Goal: Task Accomplishment & Management: Complete application form

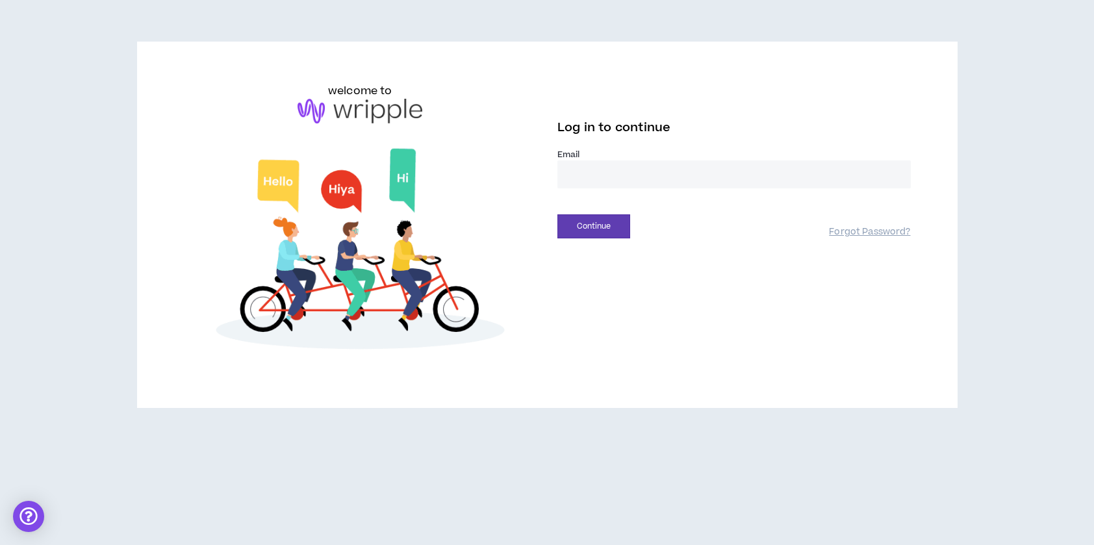
click at [586, 174] on input "email" at bounding box center [733, 174] width 353 height 28
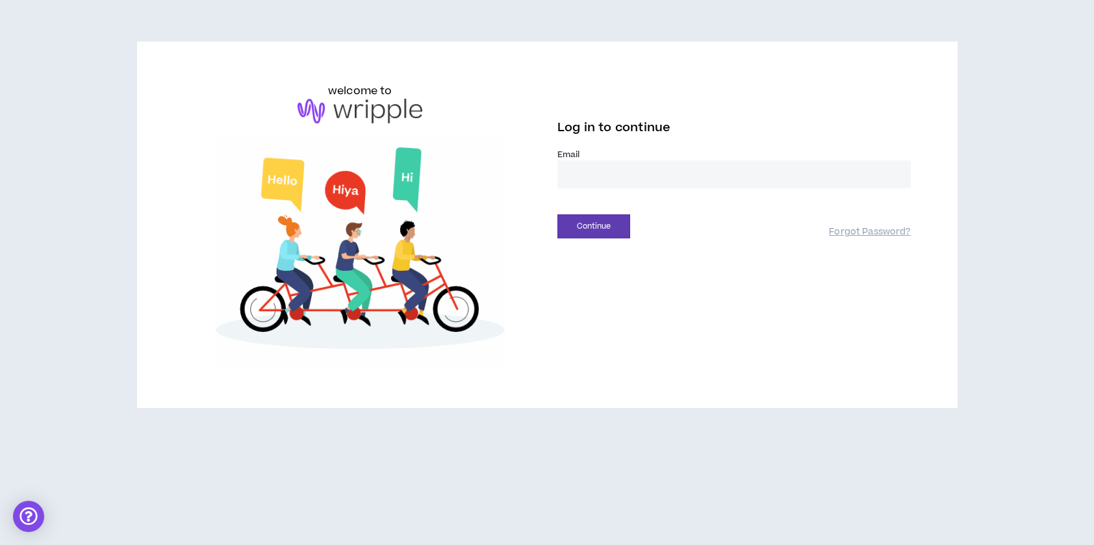
type input "**********"
click at [597, 229] on button "Continue" at bounding box center [593, 226] width 73 height 24
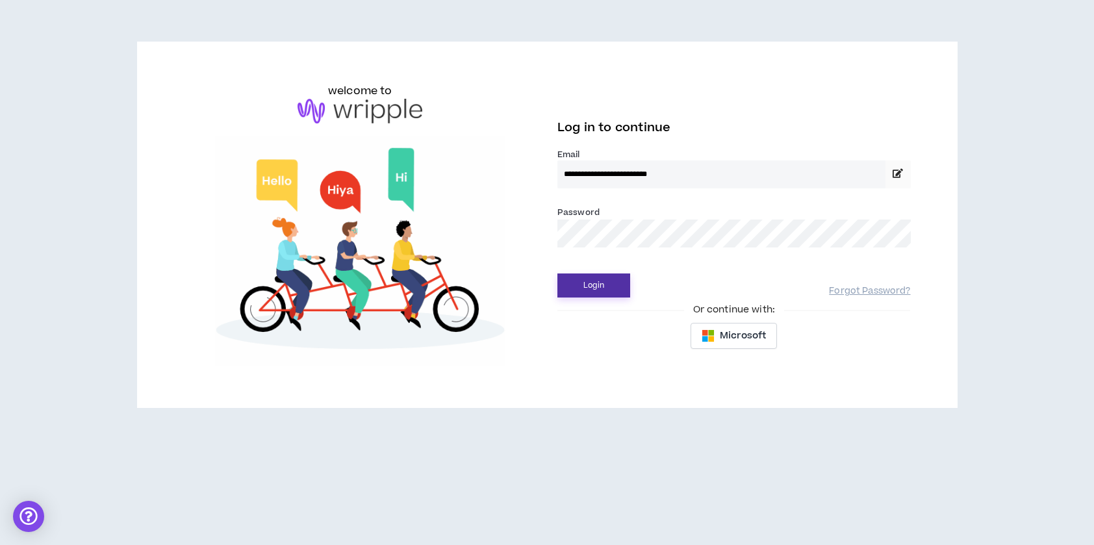
click at [600, 287] on button "Login" at bounding box center [593, 285] width 73 height 24
click at [608, 283] on button "Login" at bounding box center [593, 285] width 73 height 24
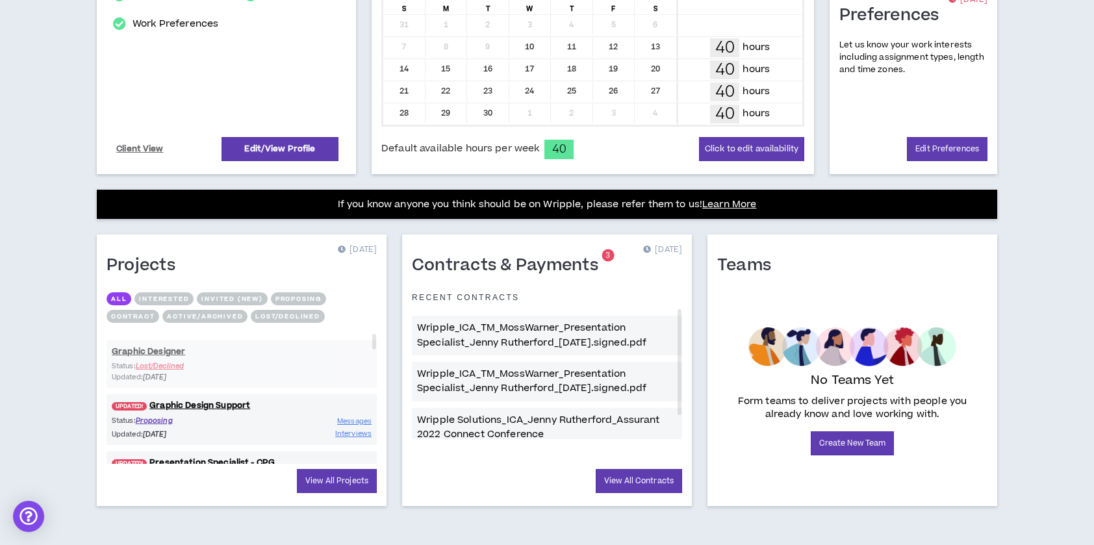
scroll to position [332, 0]
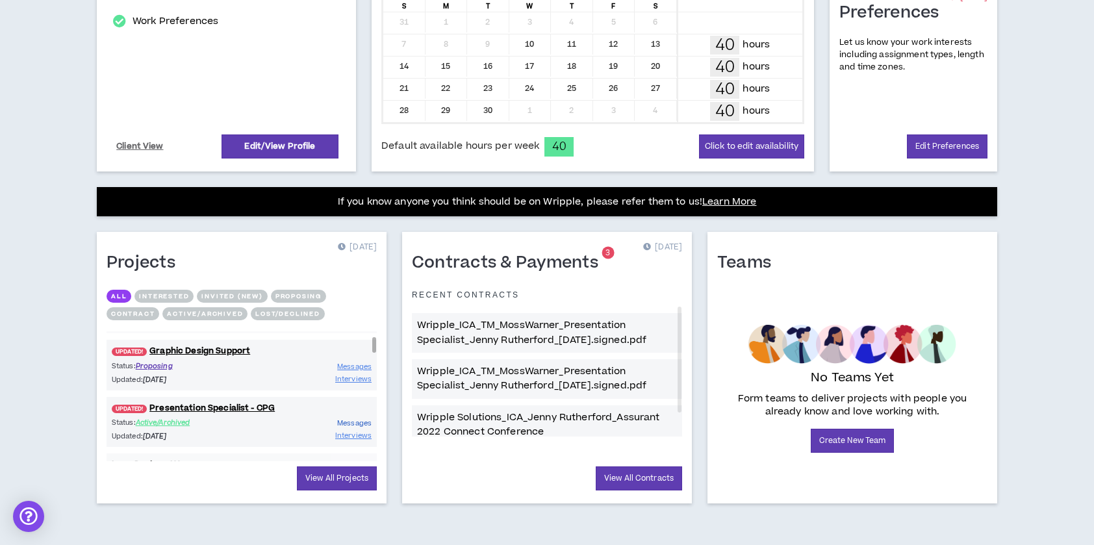
click at [357, 420] on span "Messages" at bounding box center [354, 423] width 34 height 10
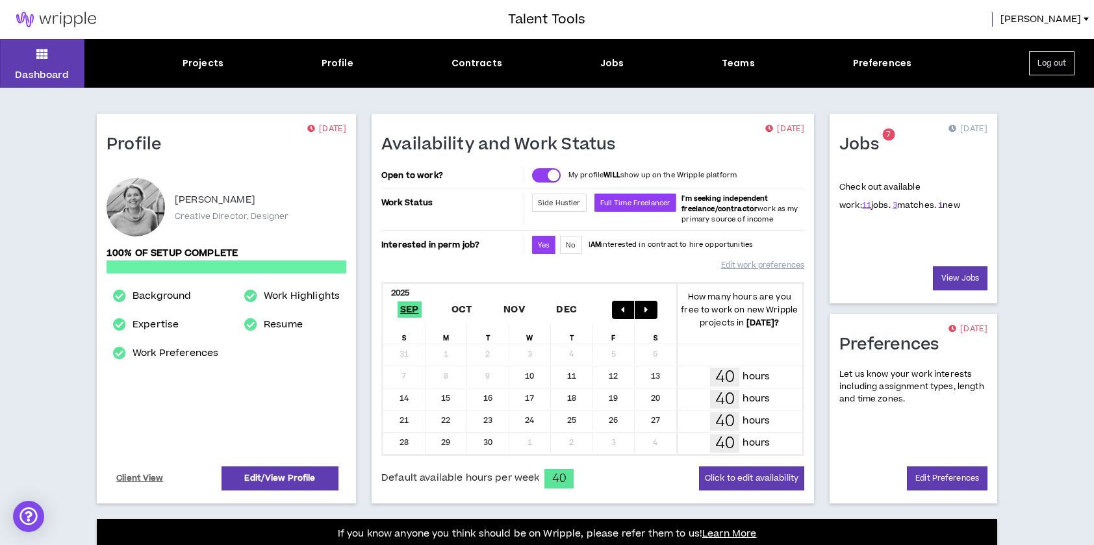
click at [938, 207] on link "1" at bounding box center [940, 205] width 5 height 12
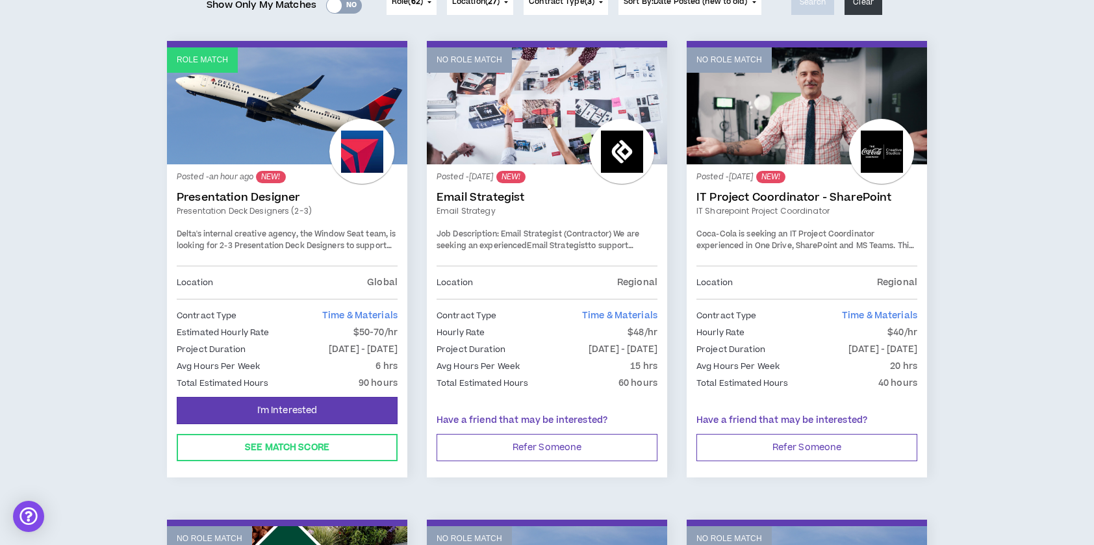
scroll to position [205, 0]
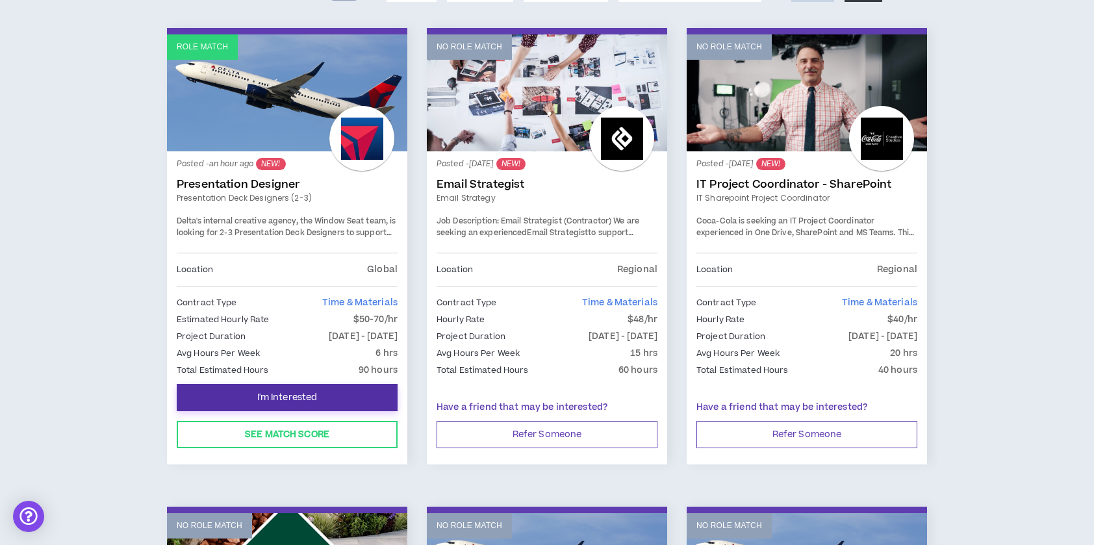
click at [266, 396] on span "I'm Interested" at bounding box center [287, 398] width 60 height 12
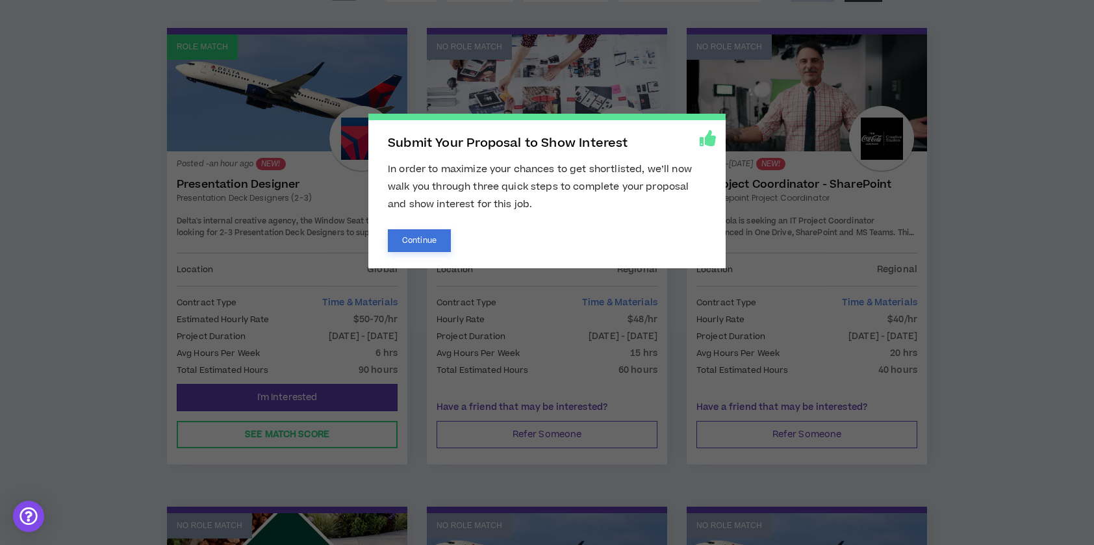
click at [420, 232] on button "Continue" at bounding box center [419, 240] width 63 height 23
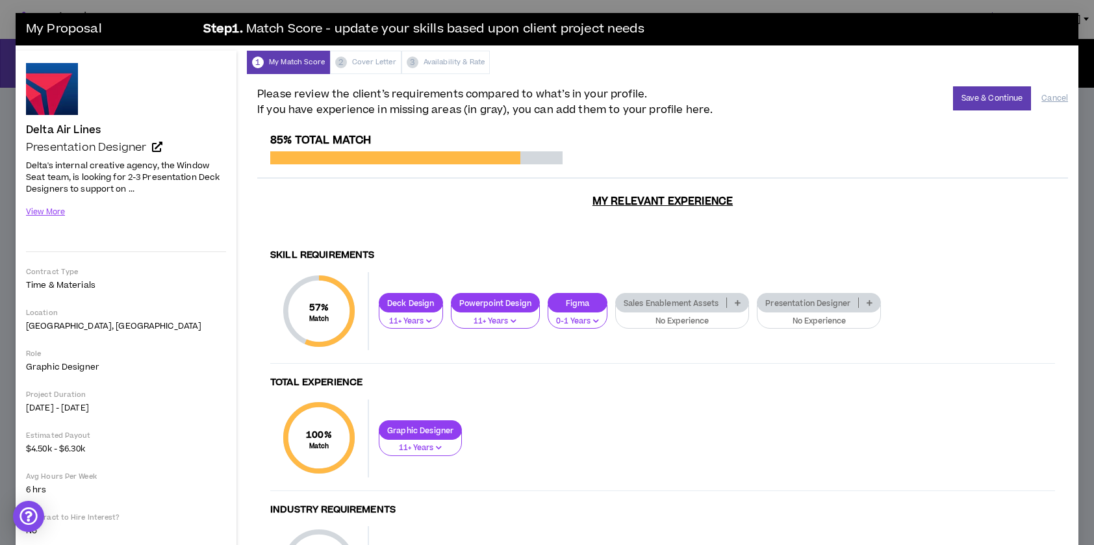
click at [857, 314] on button "No Experience" at bounding box center [819, 317] width 124 height 25
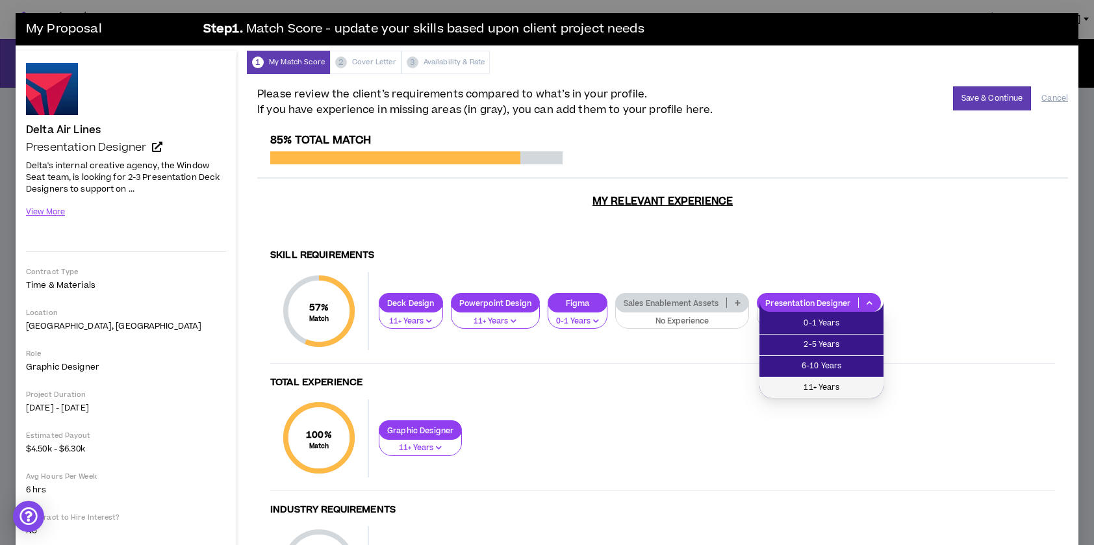
click at [838, 388] on span "11+ Years" at bounding box center [821, 388] width 108 height 14
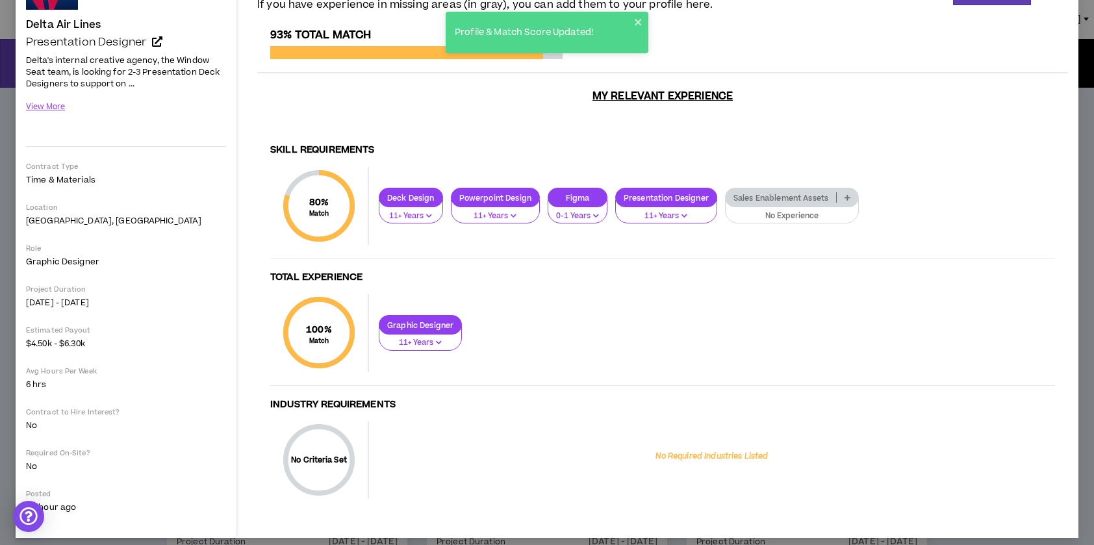
scroll to position [114, 0]
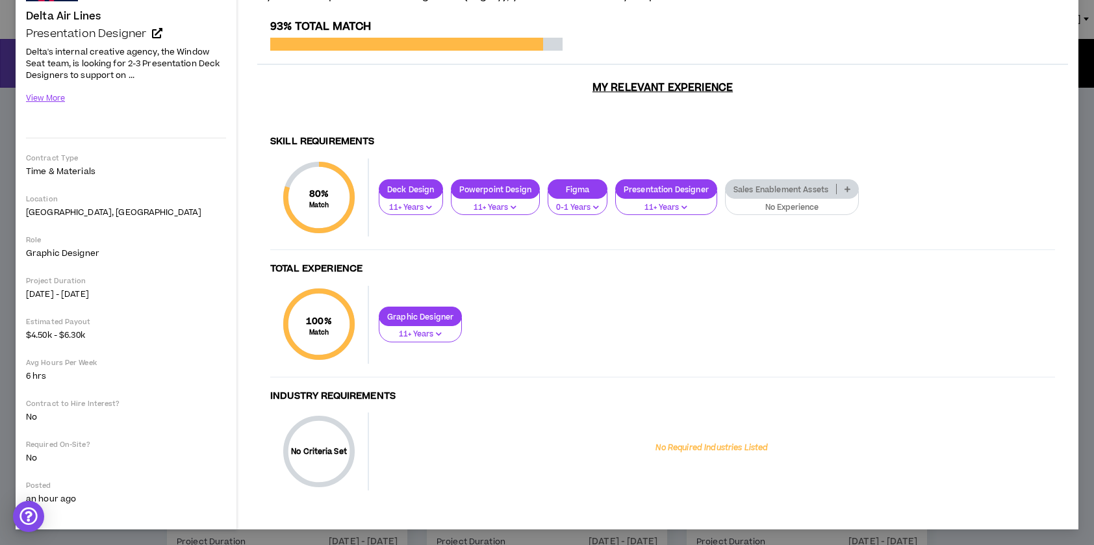
click at [442, 336] on p "11+ Years" at bounding box center [420, 335] width 66 height 12
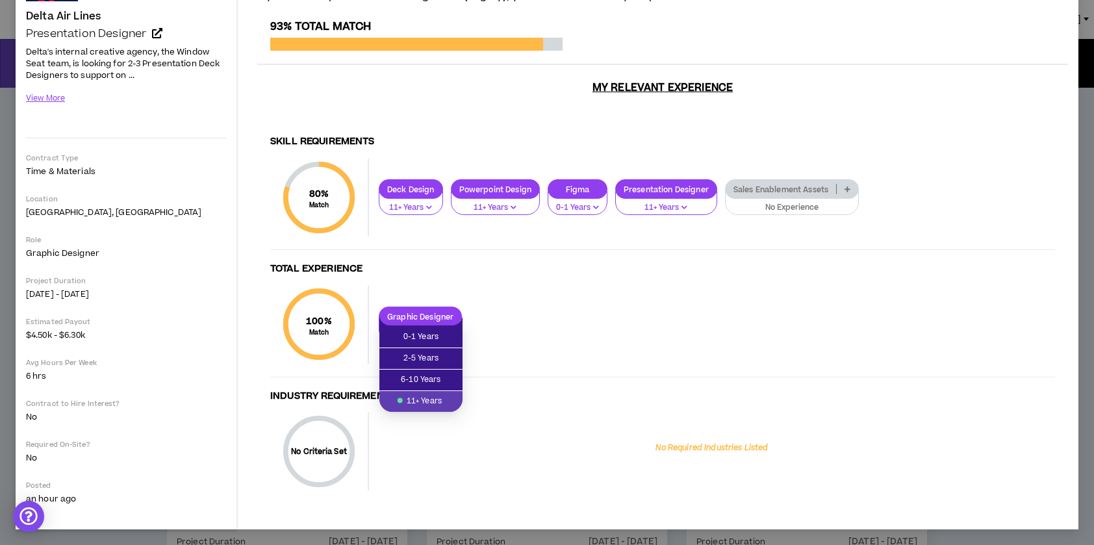
click at [525, 323] on div "Graphic Designer 11+ Years" at bounding box center [712, 325] width 686 height 36
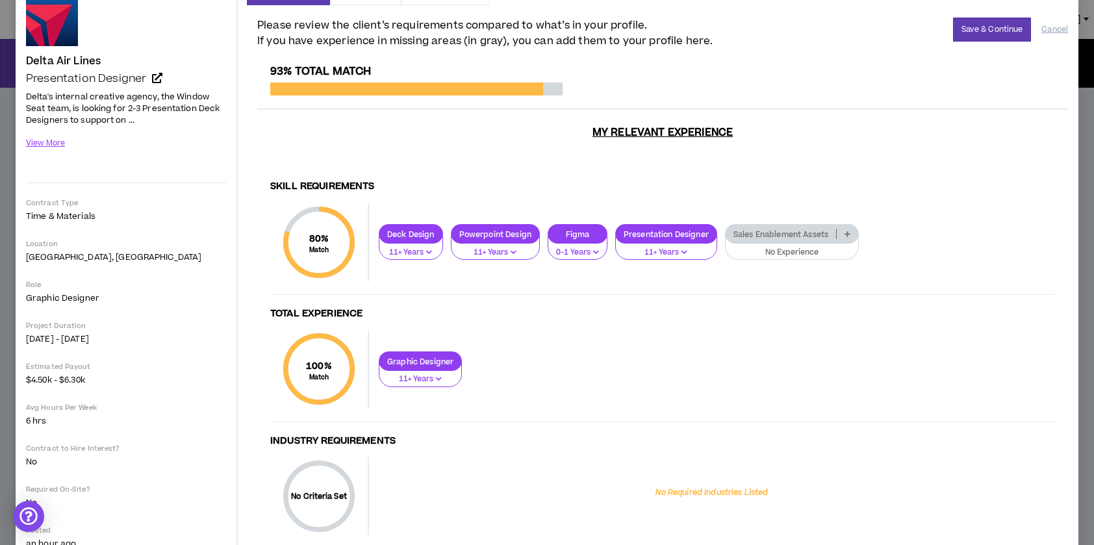
scroll to position [49, 0]
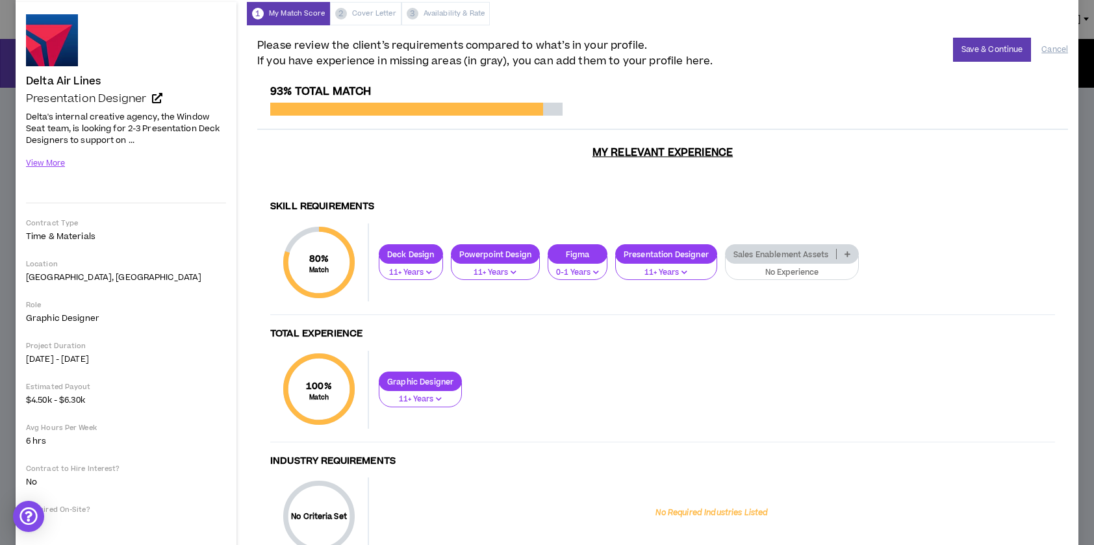
click at [750, 255] on p "Sales Enablement Assets" at bounding box center [780, 254] width 110 height 10
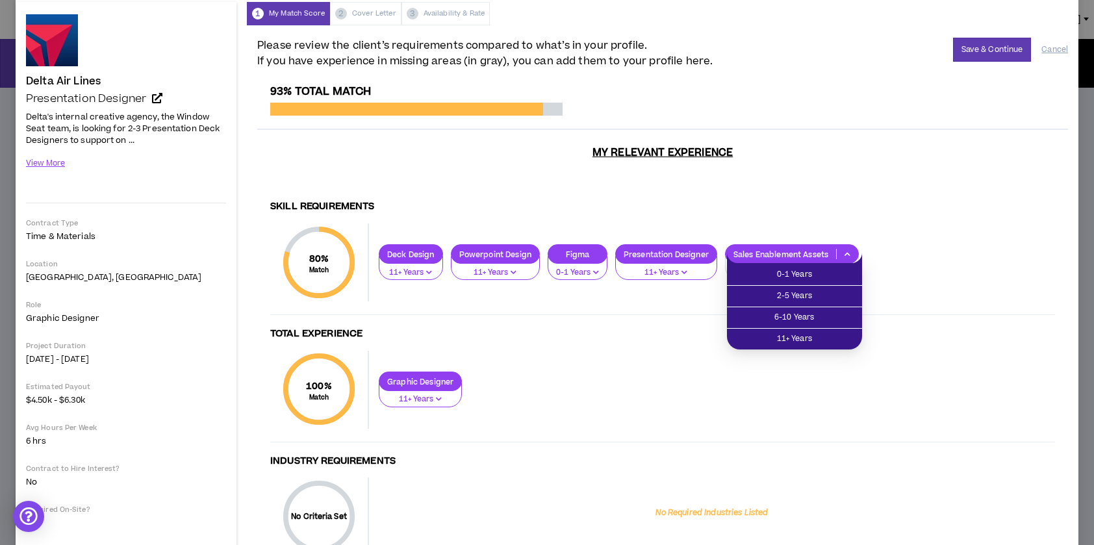
click at [757, 240] on div "80 % Match Skill Requirements Deck Design 11+ Years Powerpoint Design 11+ Years…" at bounding box center [662, 269] width 784 height 92
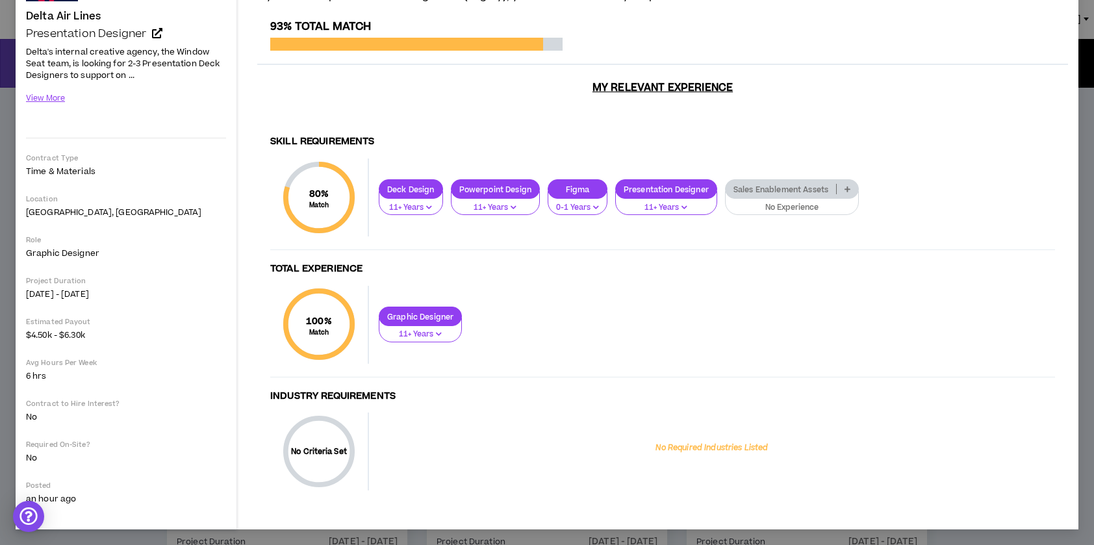
scroll to position [0, 0]
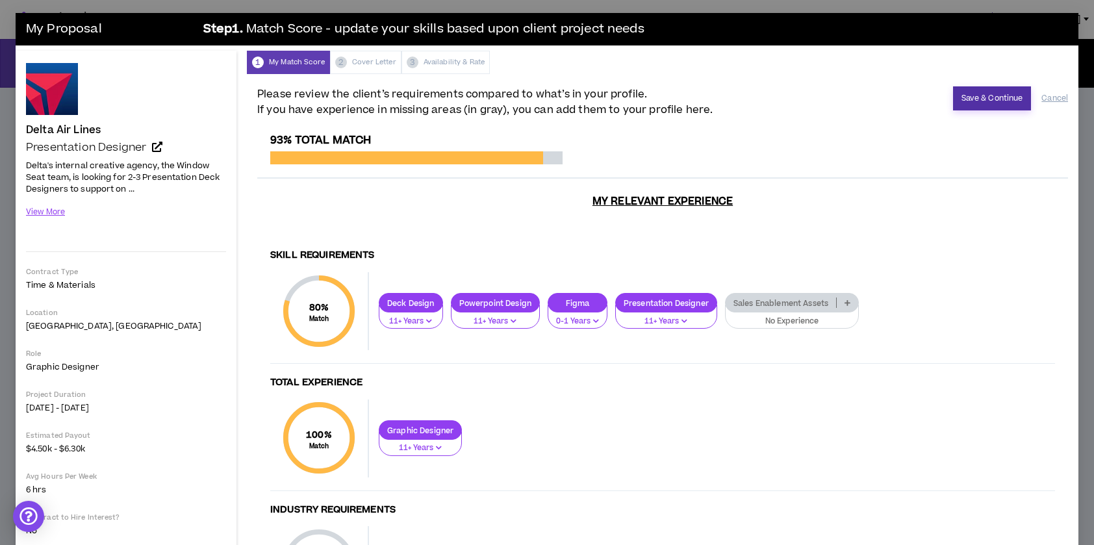
click at [992, 99] on button "Save & Continue" at bounding box center [992, 98] width 79 height 24
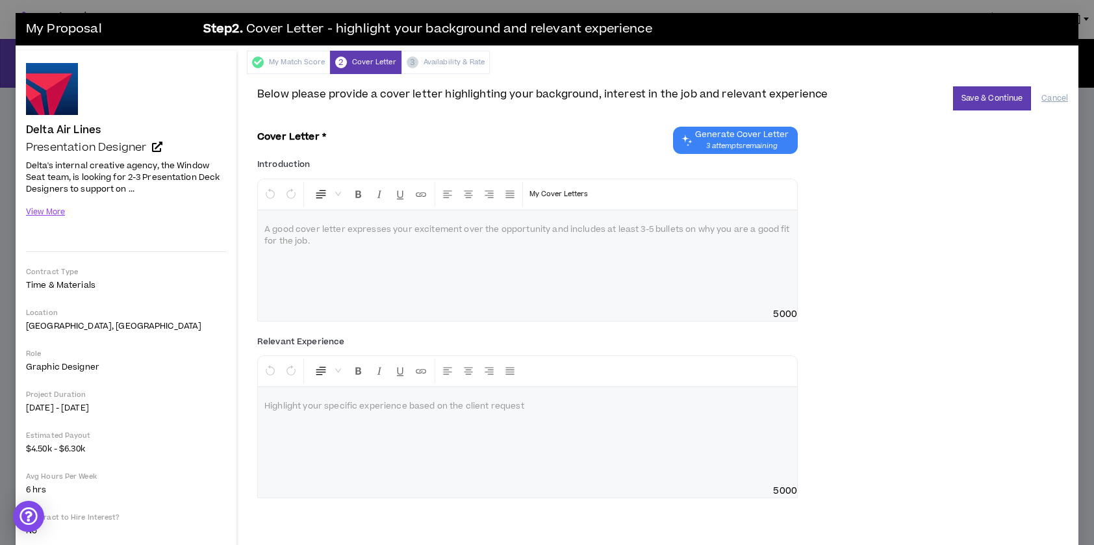
click at [725, 140] on span "Generate Cover Letter" at bounding box center [742, 134] width 94 height 10
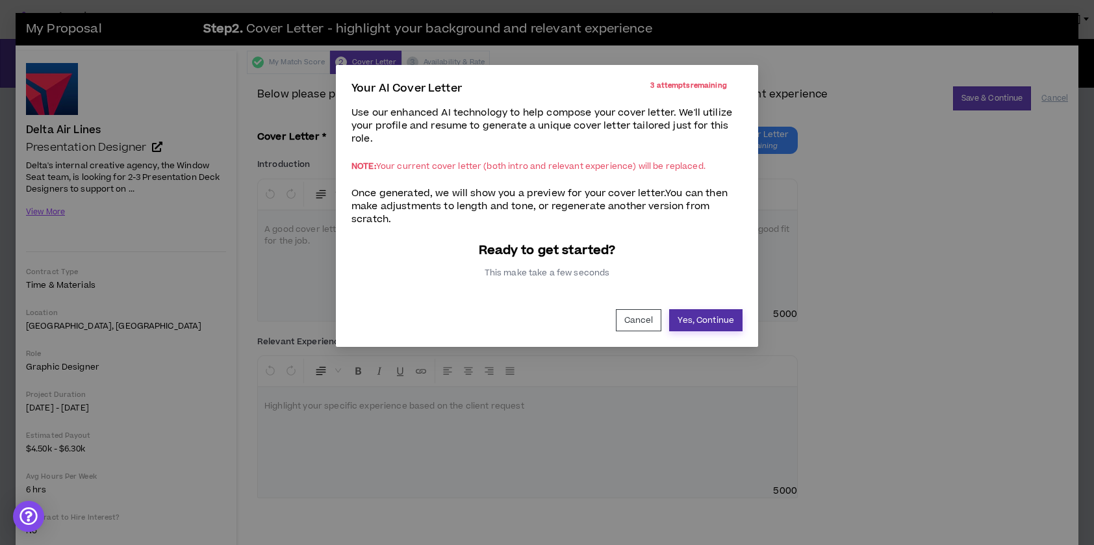
click at [727, 321] on button "Yes, Continue" at bounding box center [705, 320] width 73 height 22
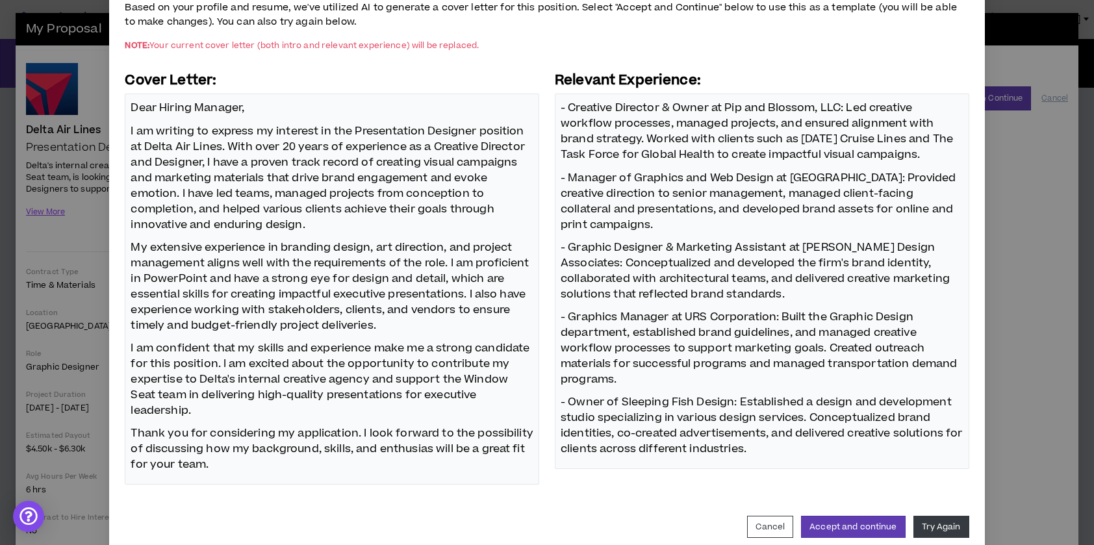
scroll to position [134, 0]
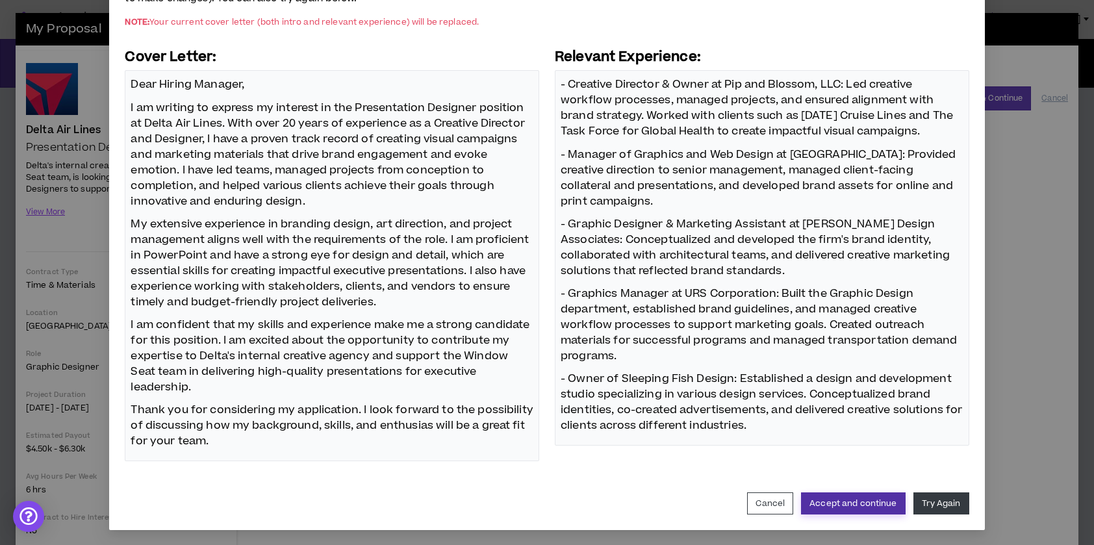
click at [835, 497] on button "Accept and continue" at bounding box center [853, 503] width 104 height 22
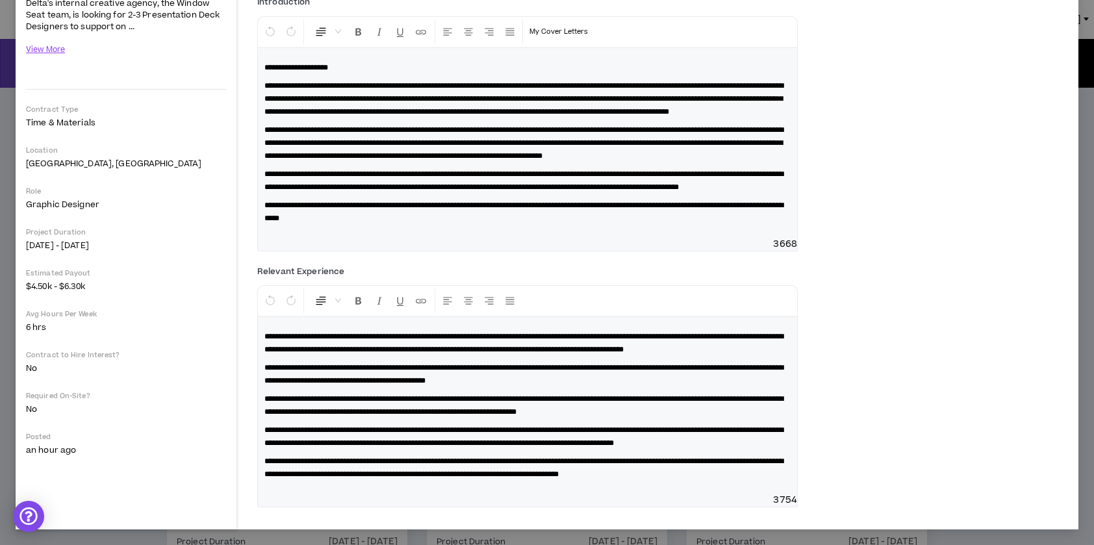
scroll to position [0, 0]
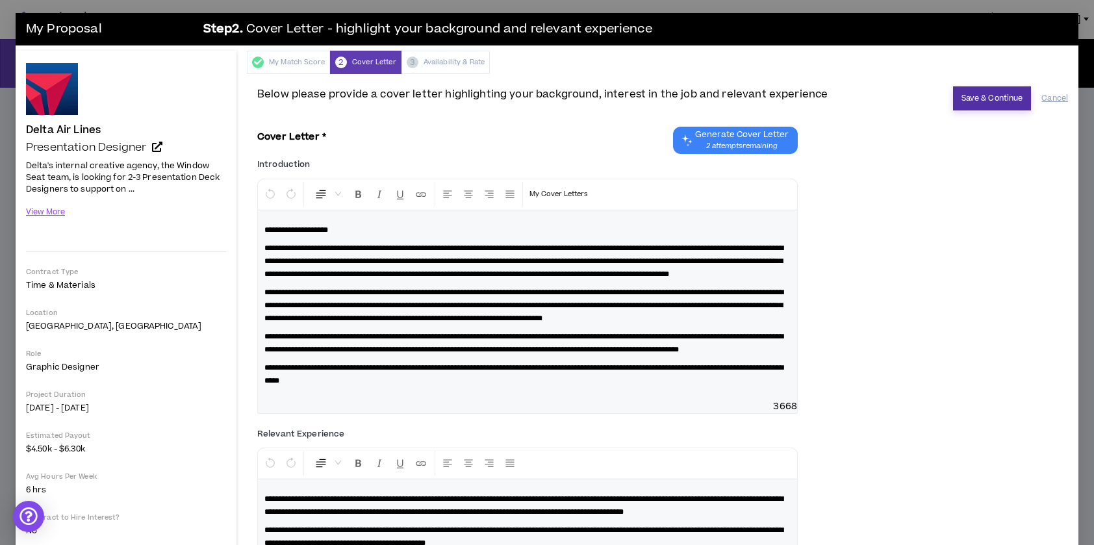
click at [976, 97] on button "Save & Continue" at bounding box center [992, 98] width 79 height 24
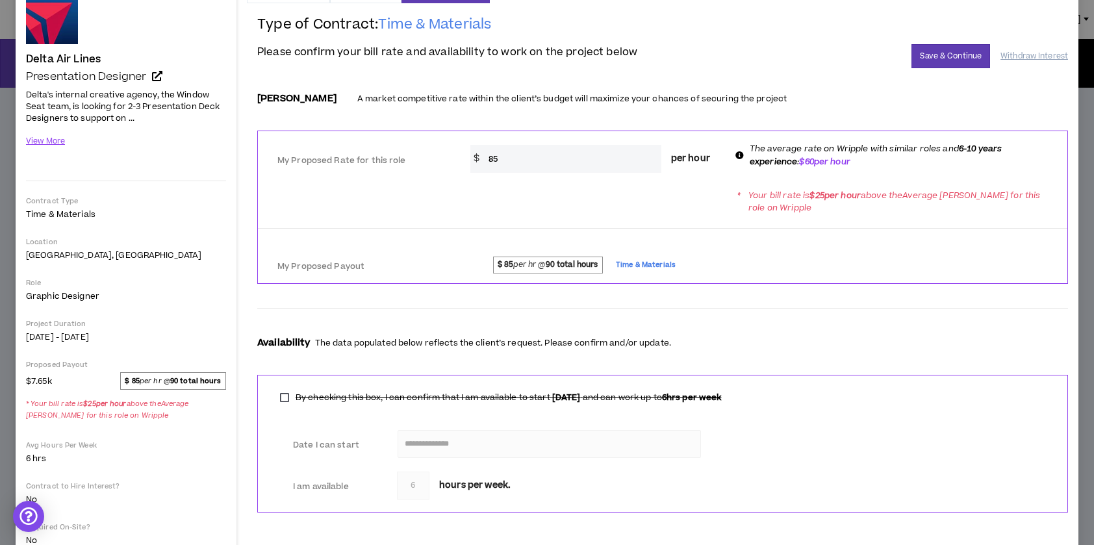
scroll to position [47, 0]
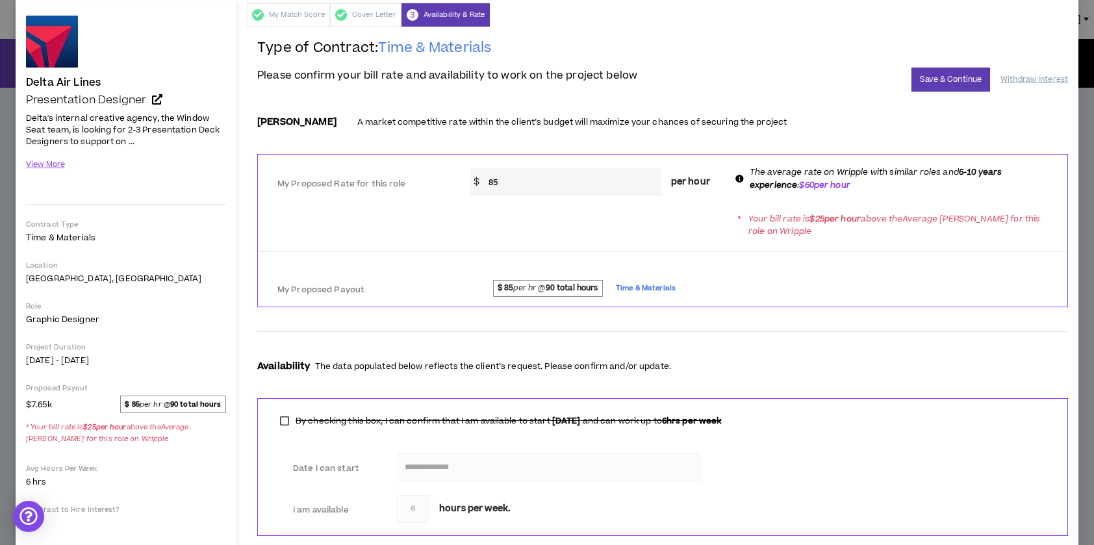
drag, startPoint x: 501, startPoint y: 181, endPoint x: 482, endPoint y: 180, distance: 18.8
click at [482, 180] on input "85" at bounding box center [571, 182] width 179 height 28
type input "60"
click at [947, 79] on button "Save & Continue" at bounding box center [950, 80] width 79 height 24
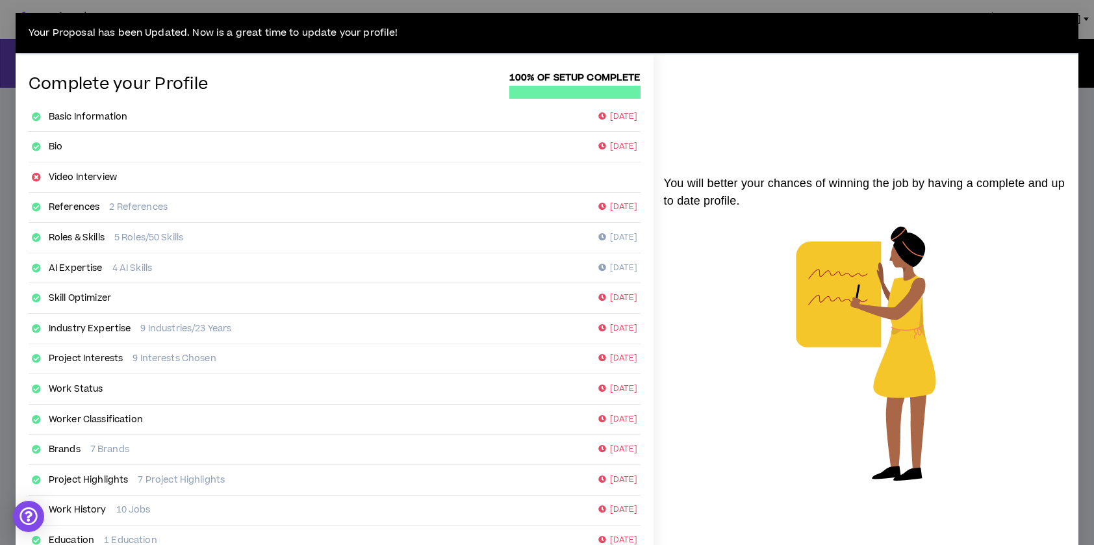
scroll to position [138, 0]
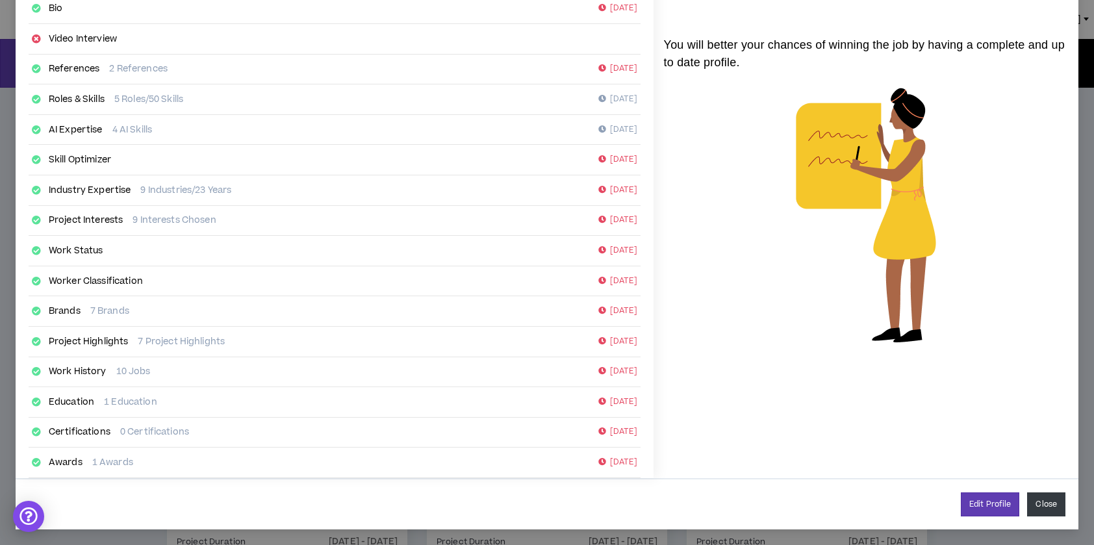
click at [1059, 505] on button "Close" at bounding box center [1046, 504] width 38 height 24
